Goal: Navigation & Orientation: Understand site structure

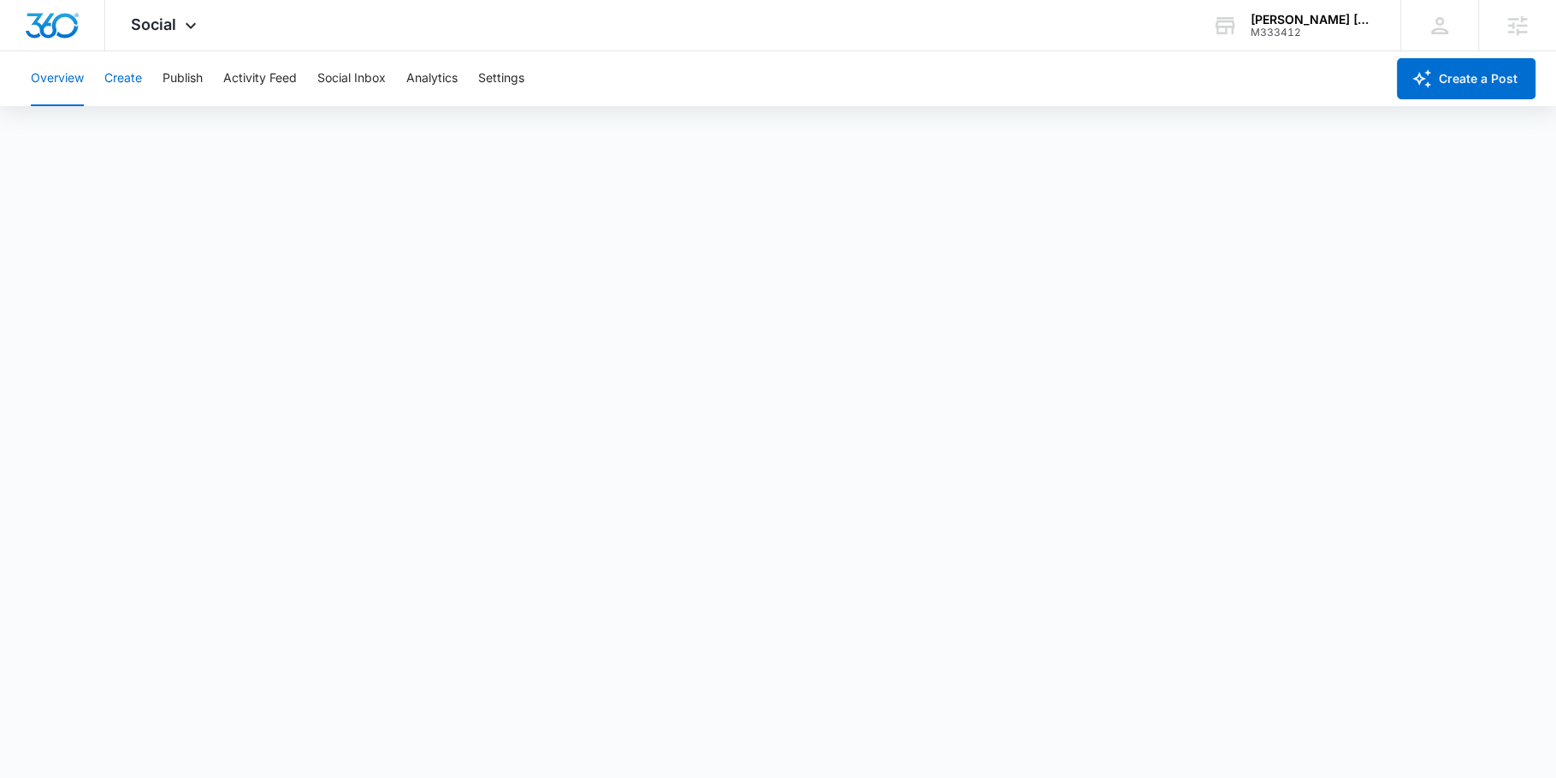
click at [139, 77] on button "Create" at bounding box center [123, 78] width 38 height 55
click at [172, 135] on button "Approvals" at bounding box center [167, 131] width 57 height 48
click at [180, 75] on button "Publish" at bounding box center [183, 78] width 40 height 55
click at [127, 141] on button "Schedules" at bounding box center [131, 131] width 58 height 48
